Goal: Find specific page/section: Find specific page/section

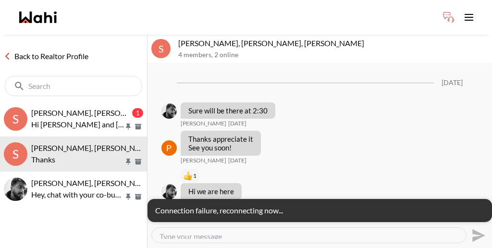
scroll to position [638, 0]
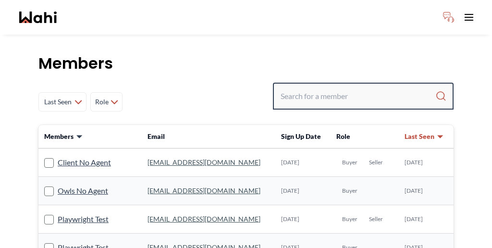
click at [364, 88] on input "Search input" at bounding box center [358, 96] width 155 height 17
paste input "[PERSON_NAME]"
type input "[PERSON_NAME]"
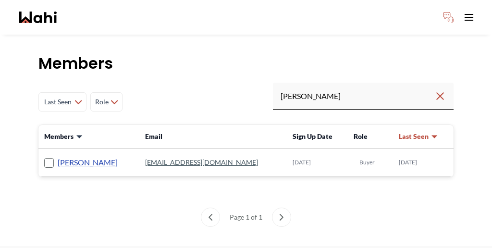
click at [65, 156] on link "[PERSON_NAME]" at bounding box center [88, 162] width 60 height 13
